Goal: Task Accomplishment & Management: Manage account settings

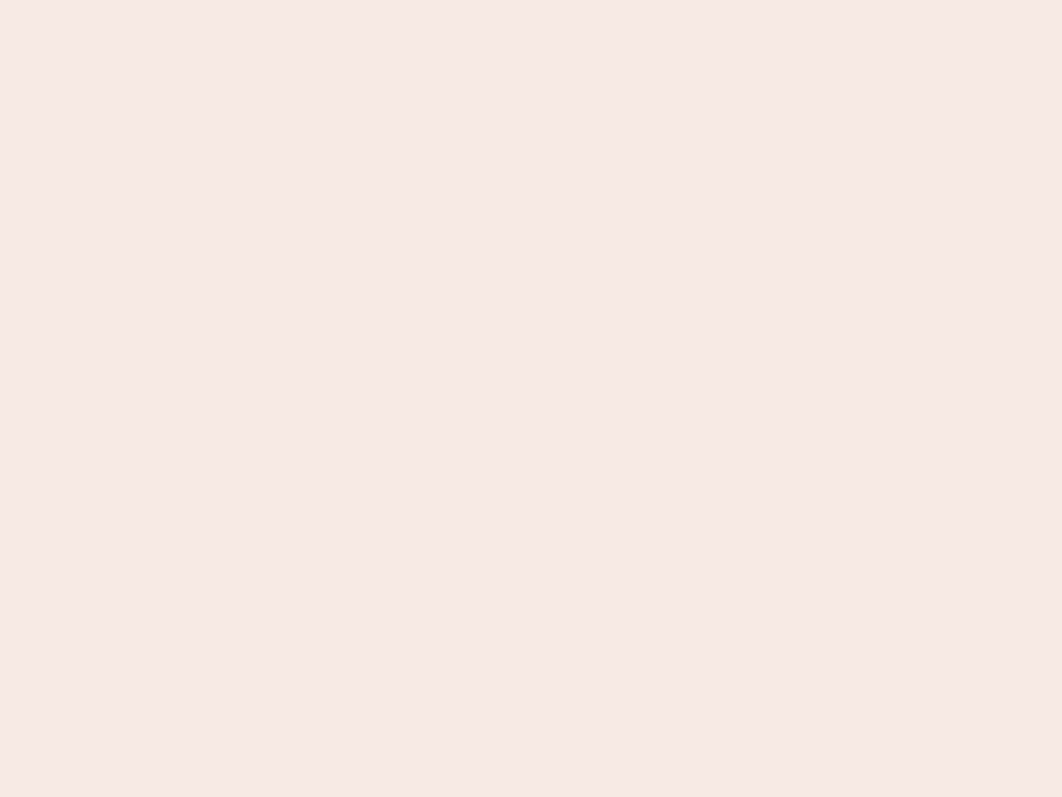
click at [531, 398] on nb-app "Almost there Thank you for registering for Newbook. Your account is under revie…" at bounding box center [531, 398] width 1062 height 797
click at [531, 0] on nb-app "Almost there Thank you for registering for Newbook. Your account is under revie…" at bounding box center [531, 398] width 1062 height 797
click at [568, 0] on nb-app "Almost there Thank you for registering for Newbook. Your account is under revie…" at bounding box center [531, 398] width 1062 height 797
click at [531, 398] on nb-app "Almost there Thank you for registering for Newbook. Your account is under revie…" at bounding box center [531, 398] width 1062 height 797
click at [531, 0] on nb-app "Almost there Thank you for registering for Newbook. Your account is under revie…" at bounding box center [531, 398] width 1062 height 797
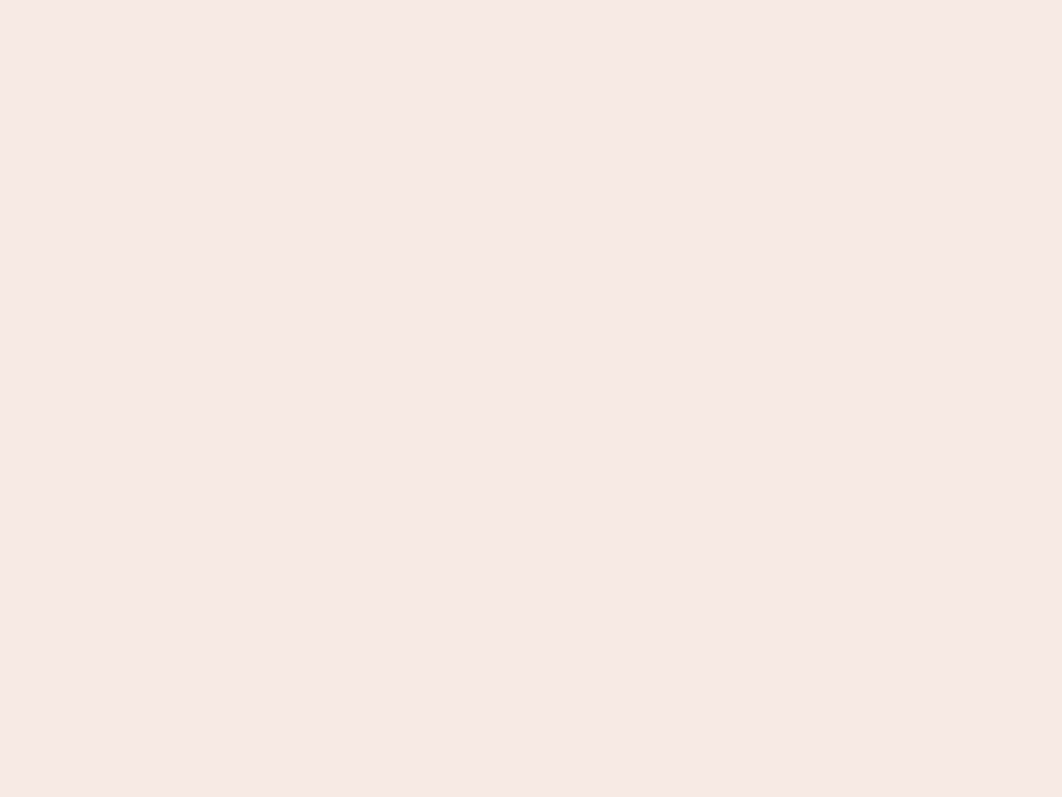
click at [371, 0] on nb-app "Almost there Thank you for registering for Newbook. Your account is under revie…" at bounding box center [531, 398] width 1062 height 797
click at [531, 398] on nb-app "Almost there Thank you for registering for Newbook. Your account is under revie…" at bounding box center [531, 398] width 1062 height 797
click at [531, 0] on nb-app "Almost there Thank you for registering for Newbook. Your account is under revie…" at bounding box center [531, 398] width 1062 height 797
click at [371, 0] on nb-app "Almost there Thank you for registering for Newbook. Your account is under revie…" at bounding box center [531, 398] width 1062 height 797
click at [531, 398] on nb-app "Almost there Thank you for registering for Newbook. Your account is under revie…" at bounding box center [531, 398] width 1062 height 797
